Goal: Navigation & Orientation: Find specific page/section

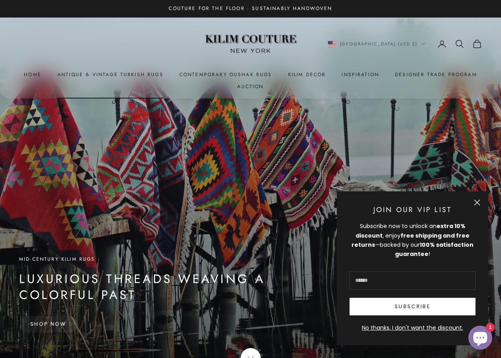
click at [124, 72] on link "Antique & Vintage Turkish Rugs" at bounding box center [110, 75] width 106 height 8
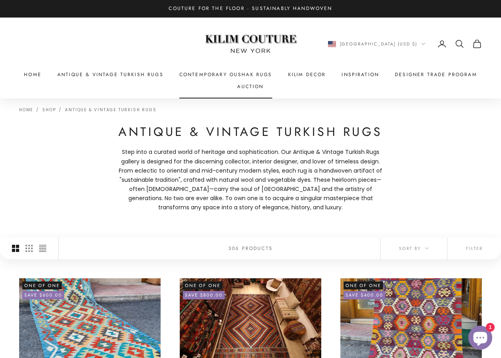
click at [251, 73] on link "Contemporary Oushak Rugs" at bounding box center [225, 75] width 93 height 8
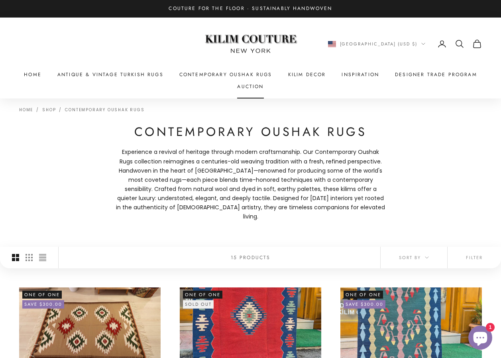
click at [250, 84] on link "Auction" at bounding box center [250, 87] width 26 height 8
